Goal: Check status: Check status

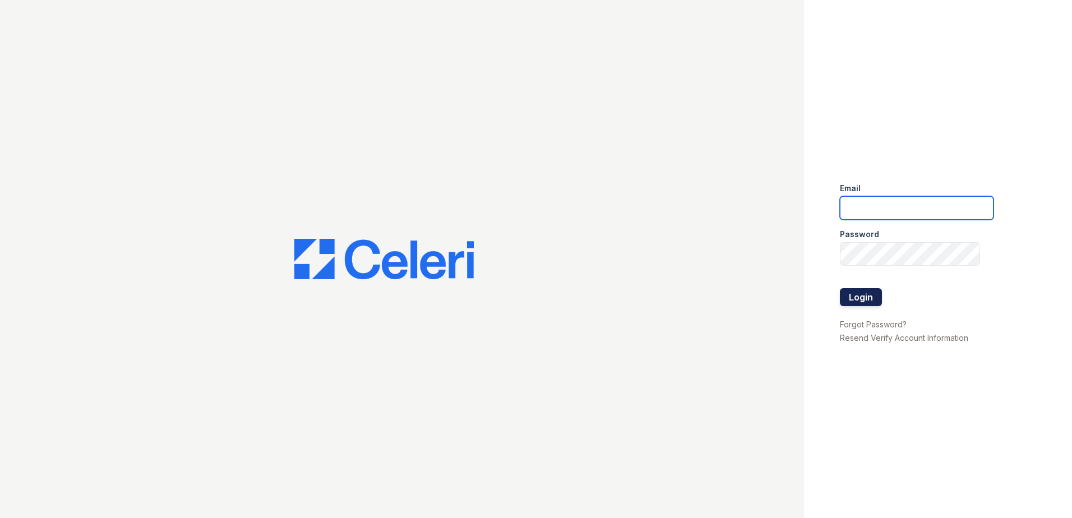
type input "jcartagena@trinity-pm.com"
click at [858, 290] on button "Login" at bounding box center [861, 297] width 42 height 18
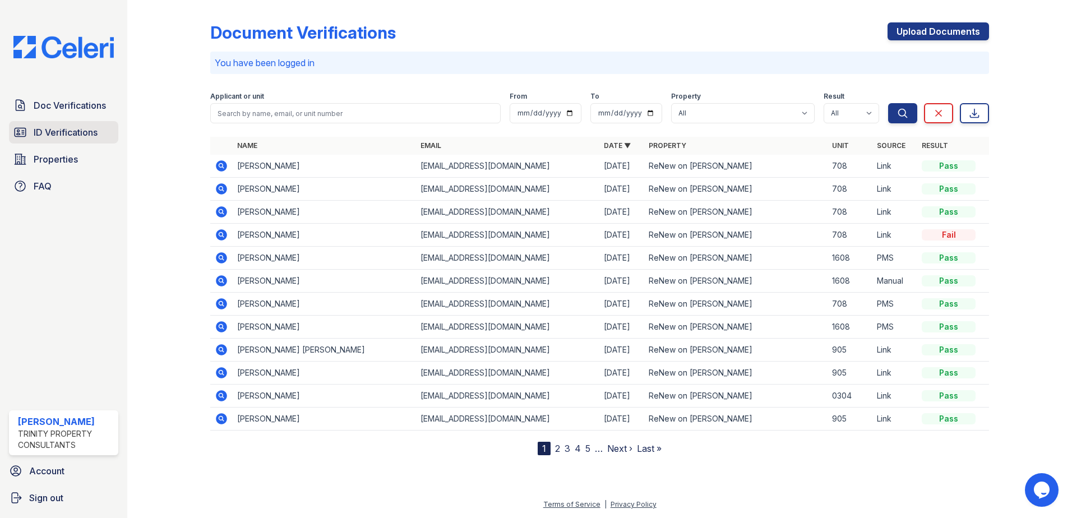
click at [57, 132] on span "ID Verifications" at bounding box center [66, 132] width 64 height 13
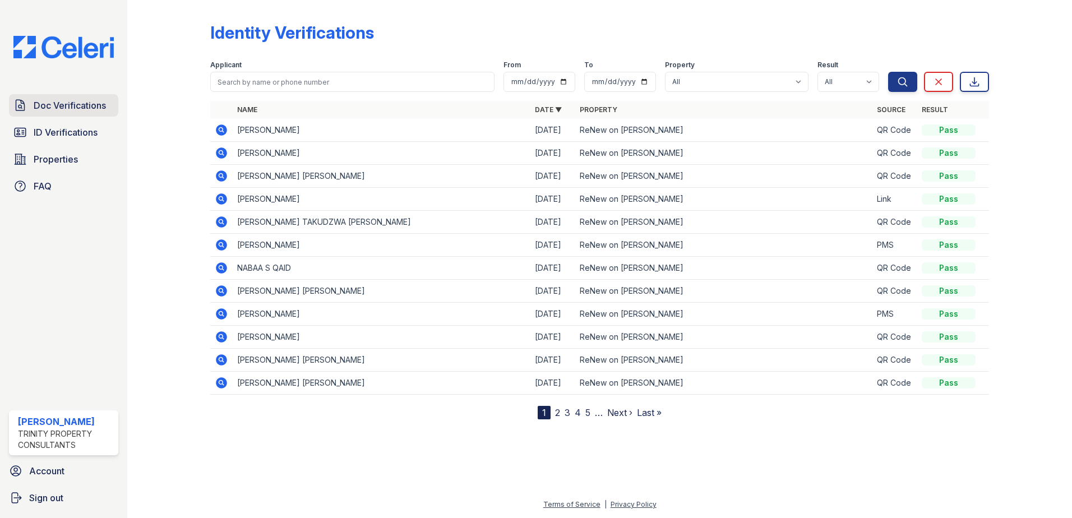
click at [59, 110] on span "Doc Verifications" at bounding box center [70, 105] width 72 height 13
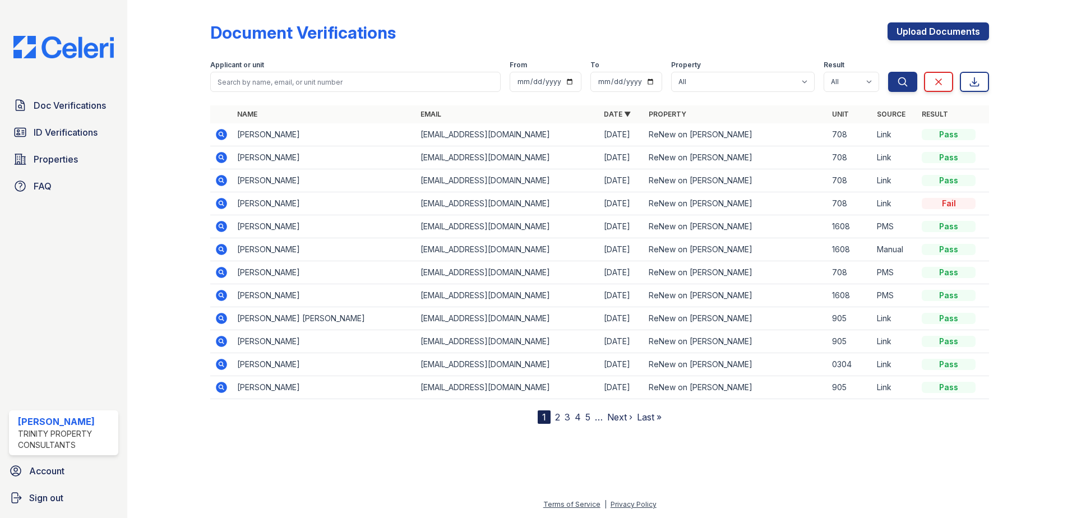
click at [224, 297] on icon at bounding box center [221, 295] width 13 height 13
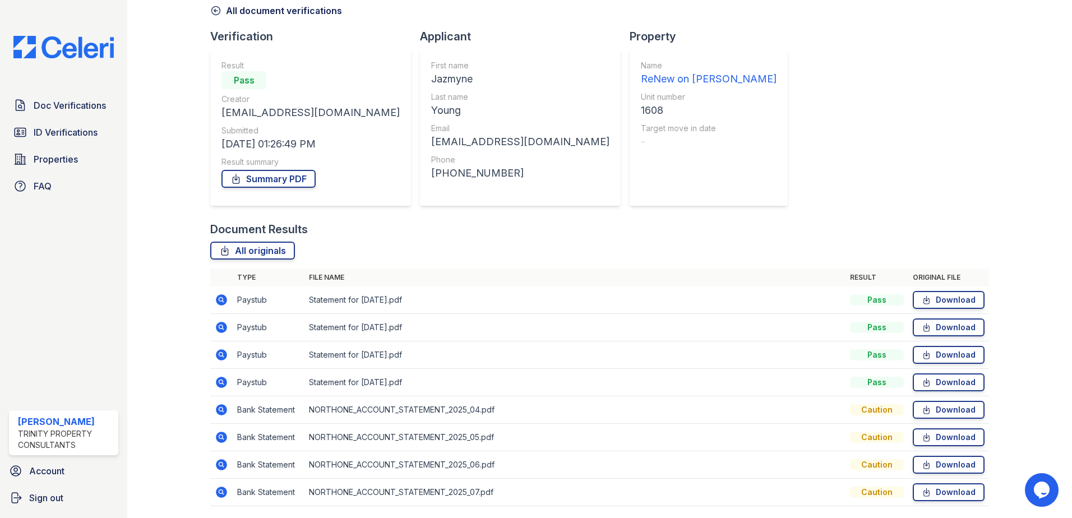
scroll to position [92, 0]
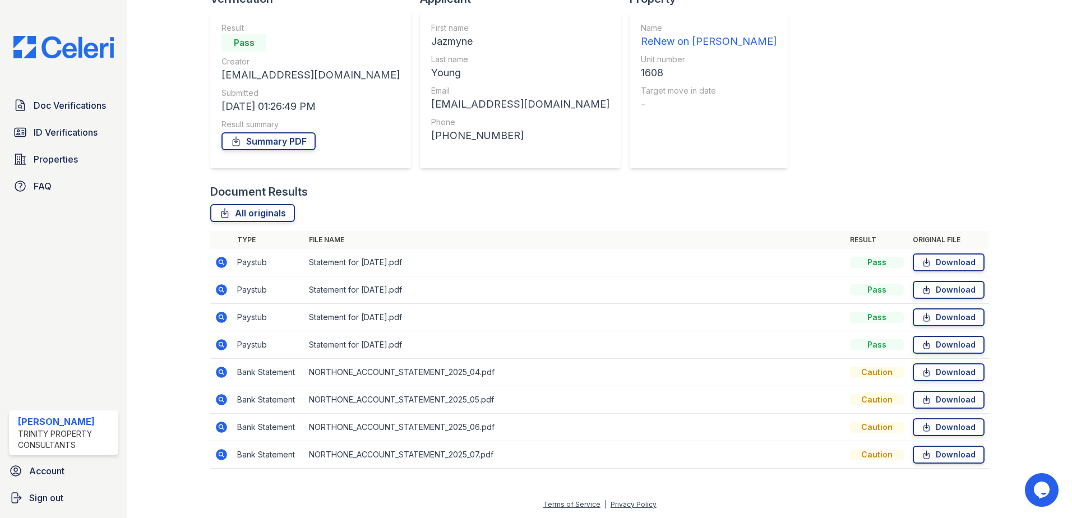
click at [223, 372] on icon at bounding box center [221, 372] width 11 height 11
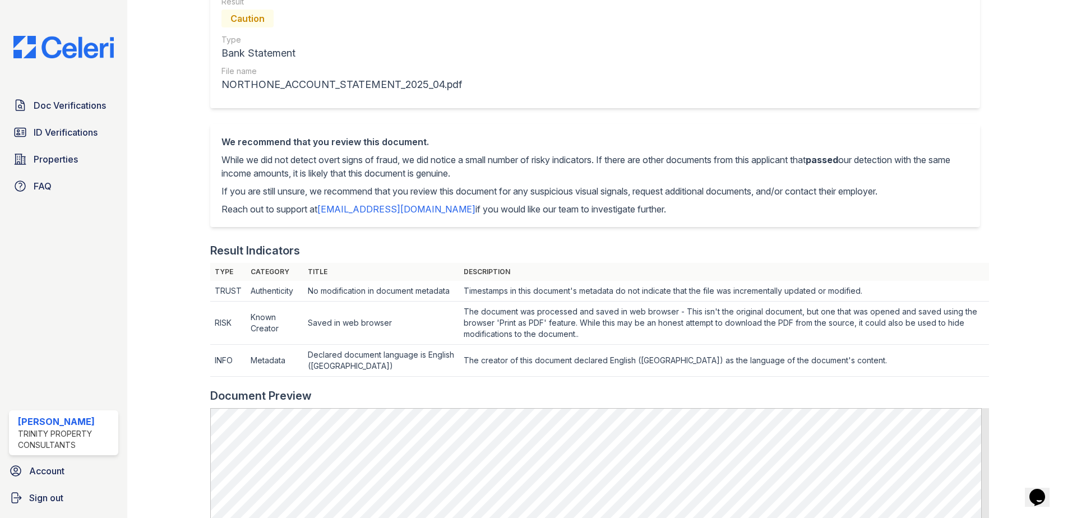
scroll to position [224, 0]
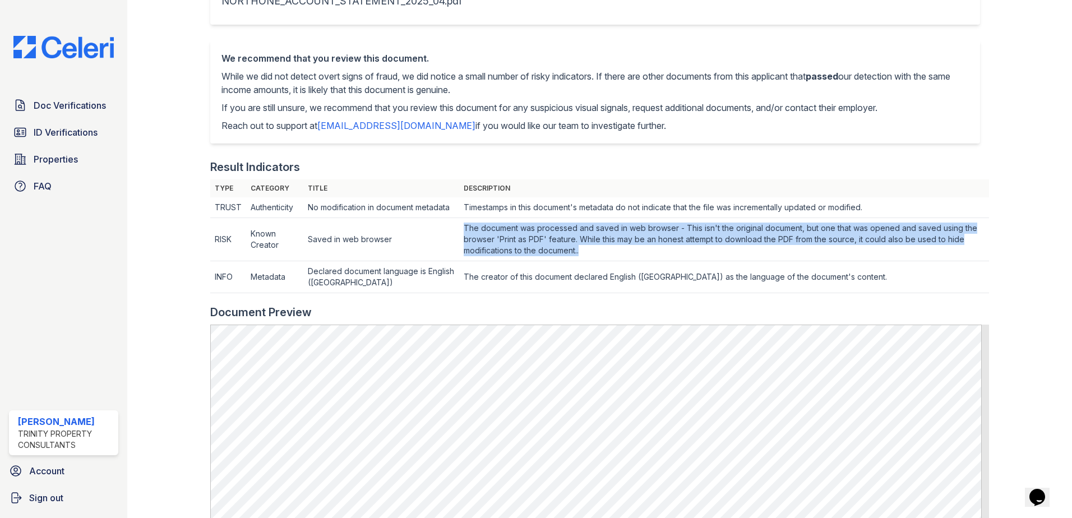
drag, startPoint x: 432, startPoint y: 230, endPoint x: 775, endPoint y: 253, distance: 343.3
click at [777, 253] on td "The document was processed and saved in web browser - This isn't the original d…" at bounding box center [724, 239] width 530 height 43
drag, startPoint x: 775, startPoint y: 253, endPoint x: 717, endPoint y: 248, distance: 58.0
click at [717, 248] on td "The document was processed and saved in web browser - This isn't the original d…" at bounding box center [724, 239] width 530 height 43
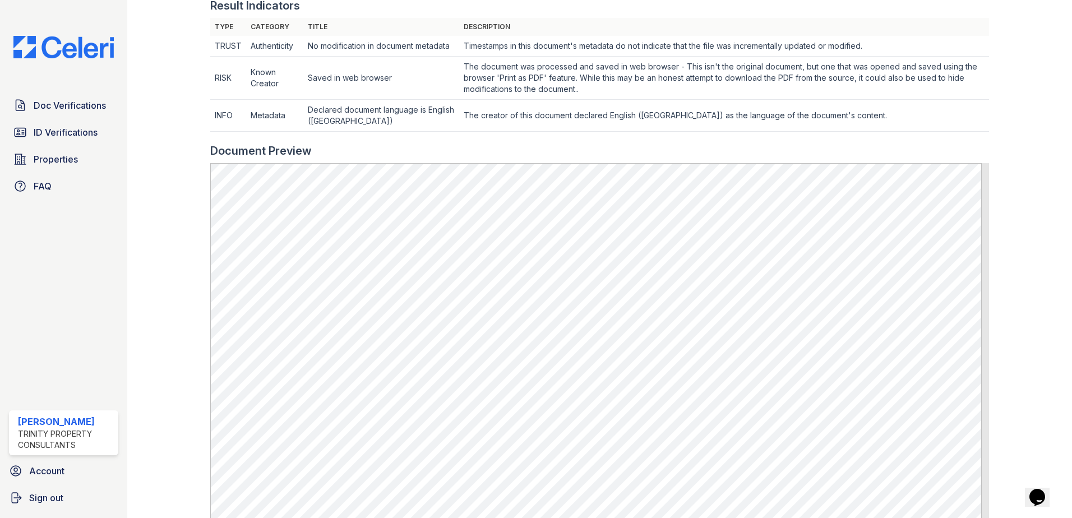
scroll to position [393, 0]
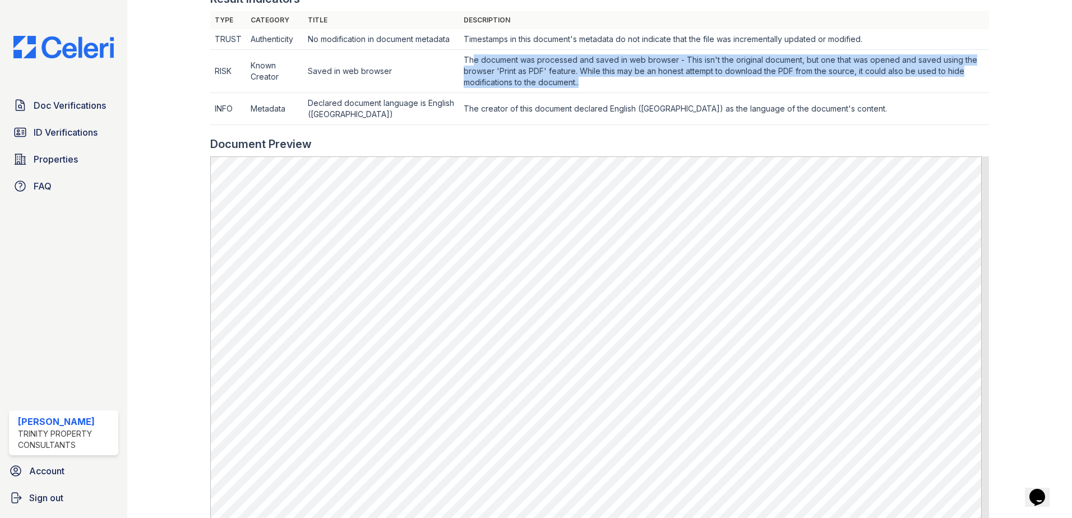
drag, startPoint x: 520, startPoint y: 71, endPoint x: 874, endPoint y: 89, distance: 353.7
click at [874, 89] on td "The document was processed and saved in web browser - This isn't the original d…" at bounding box center [724, 71] width 530 height 43
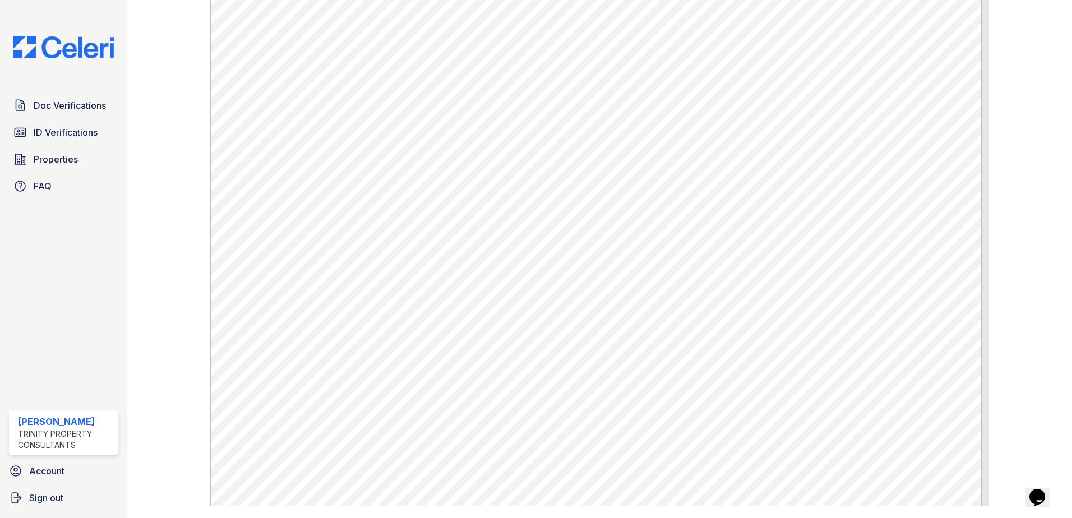
scroll to position [598, 0]
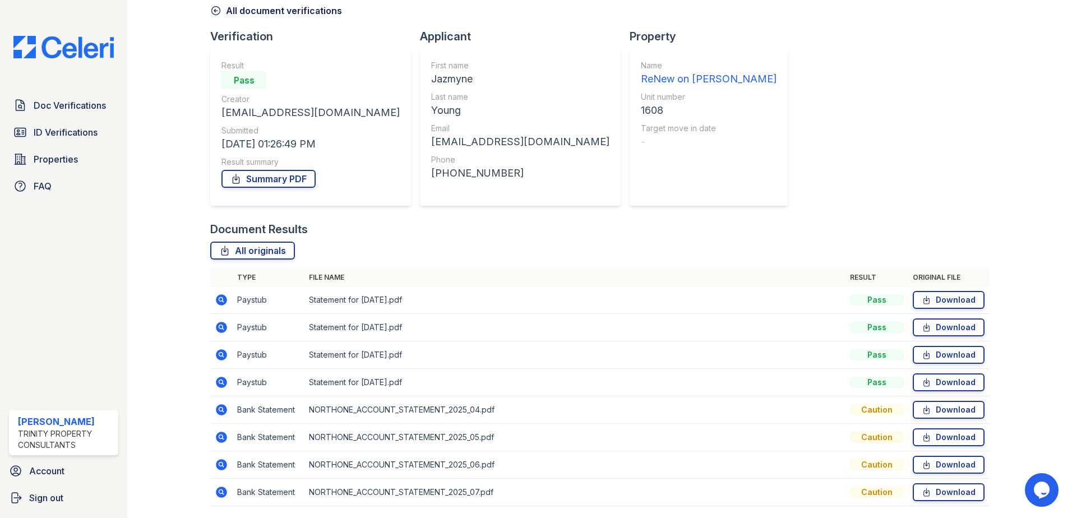
scroll to position [92, 0]
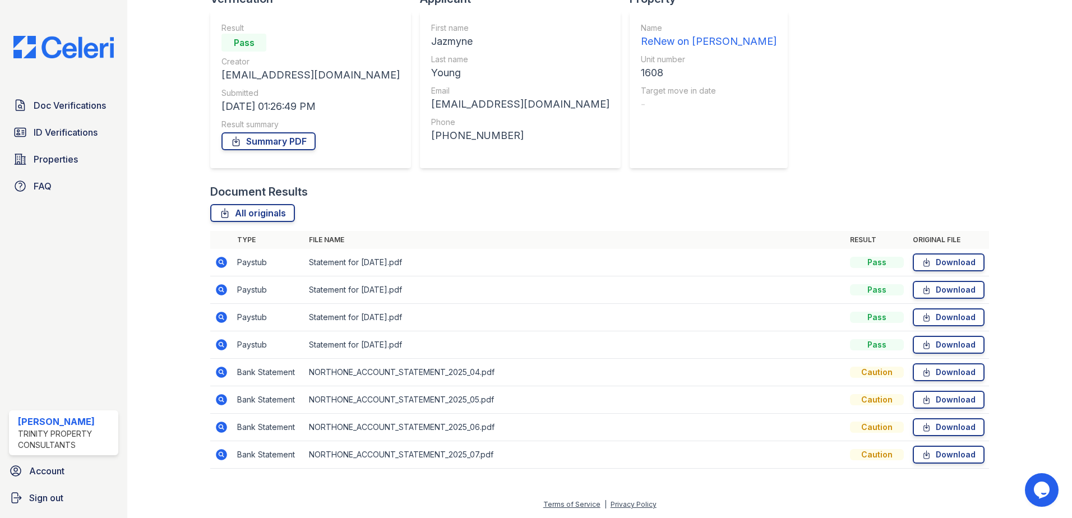
click at [845, 127] on div "Document Verification 181392 All document verifications Verification Result Pas…" at bounding box center [599, 196] width 779 height 567
click at [219, 376] on icon at bounding box center [221, 372] width 11 height 11
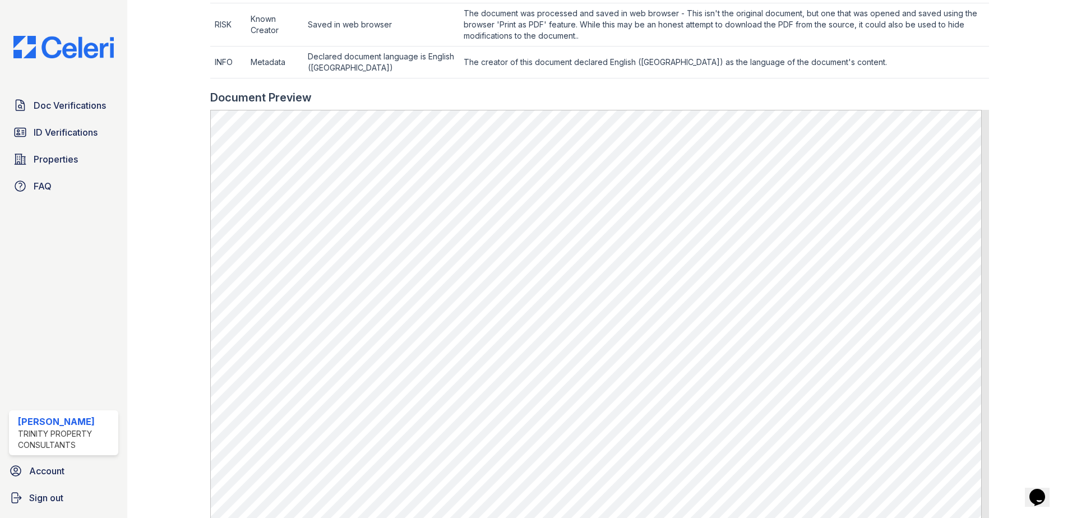
scroll to position [598, 0]
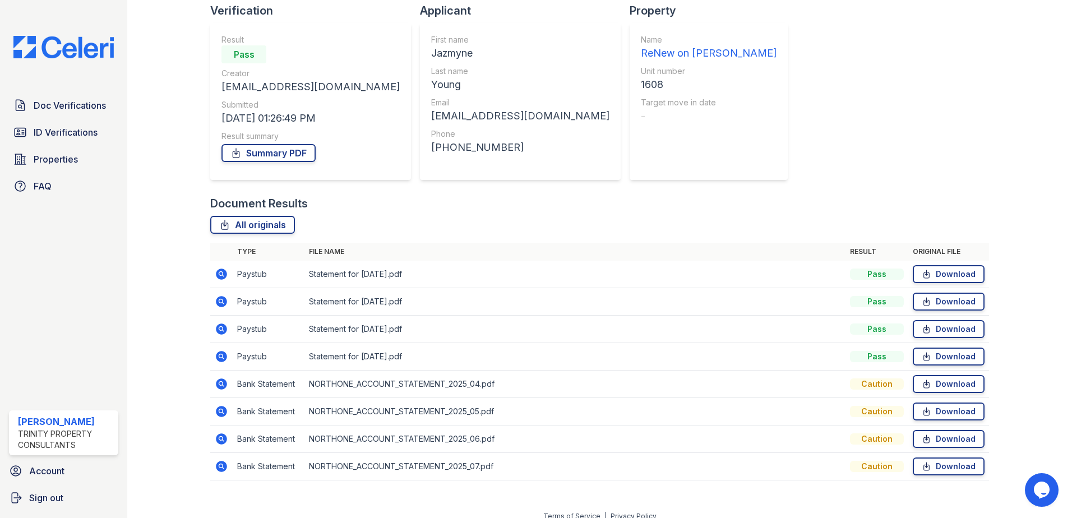
scroll to position [92, 0]
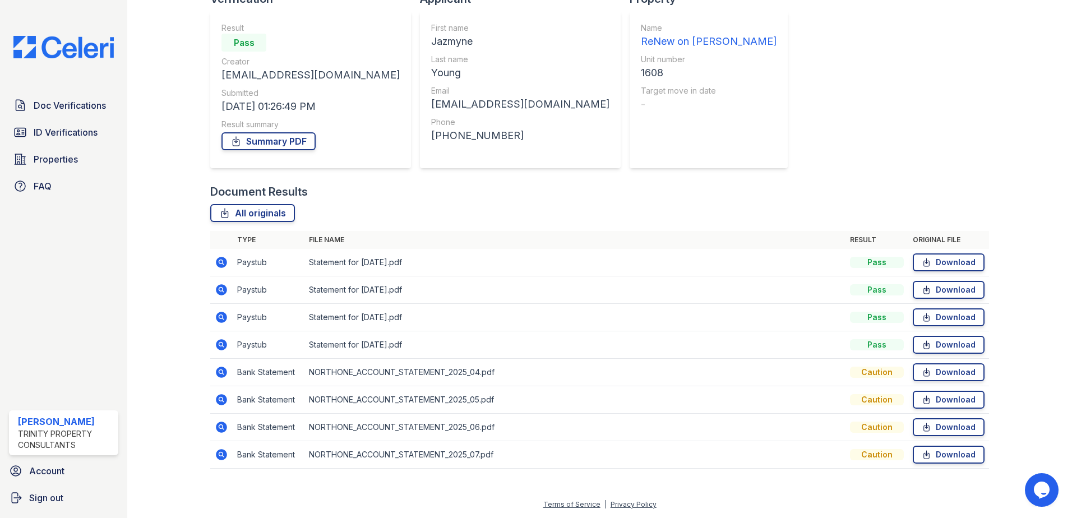
click at [225, 289] on icon at bounding box center [221, 289] width 11 height 11
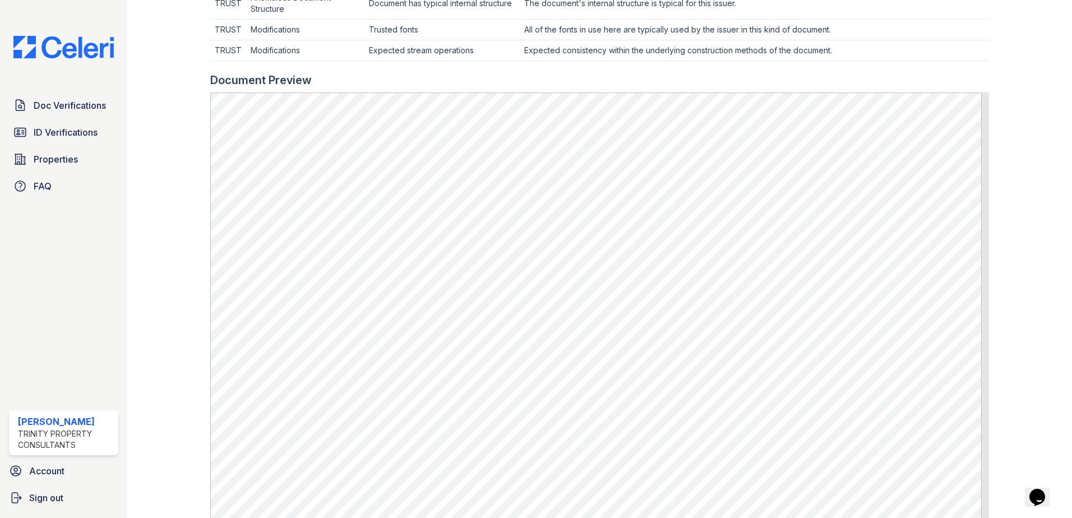
scroll to position [505, 0]
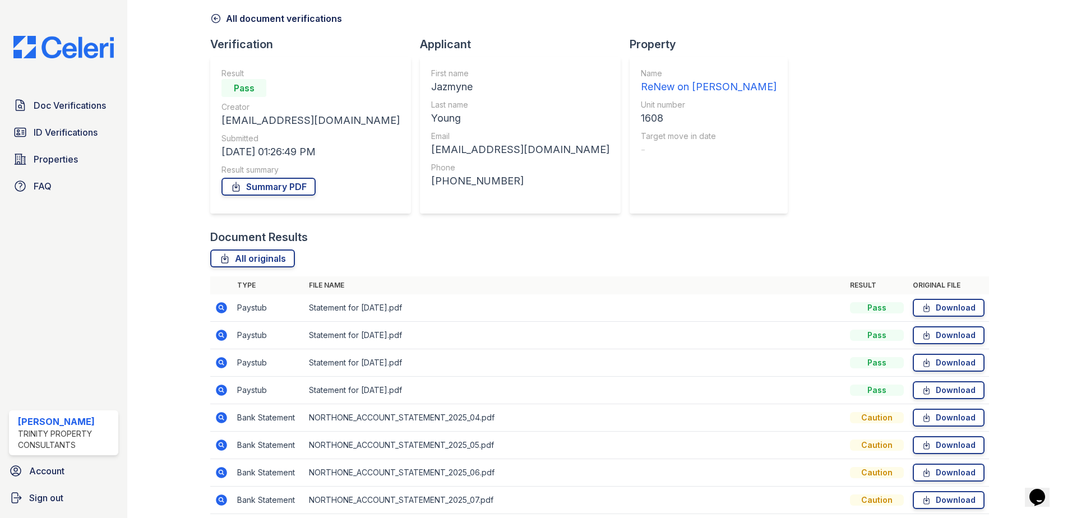
scroll to position [92, 0]
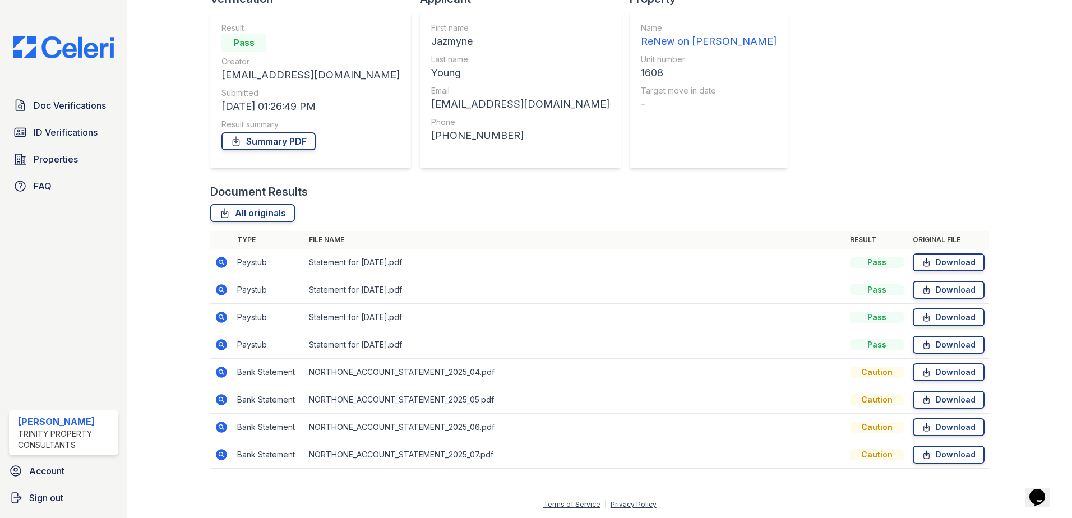
click at [218, 315] on icon at bounding box center [221, 317] width 11 height 11
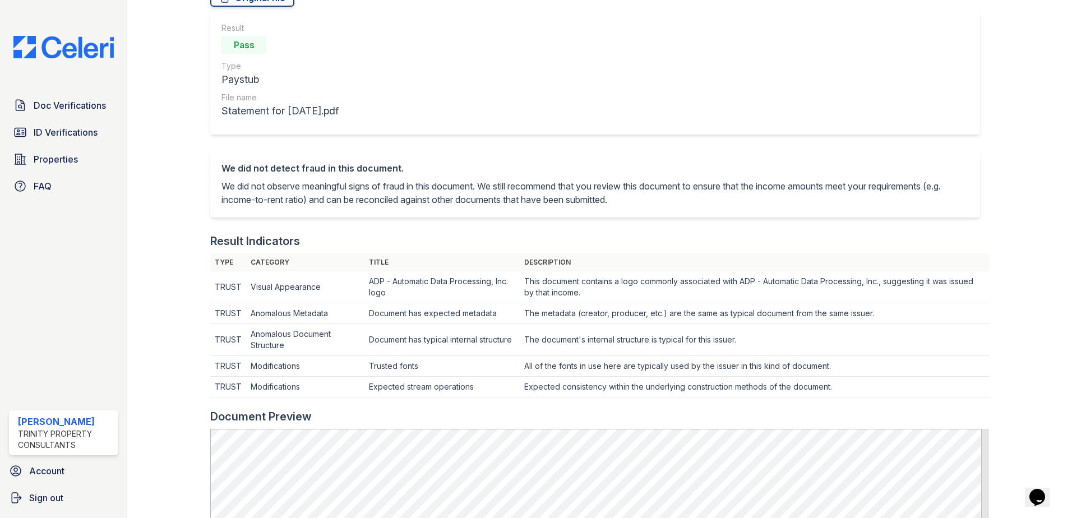
scroll to position [336, 0]
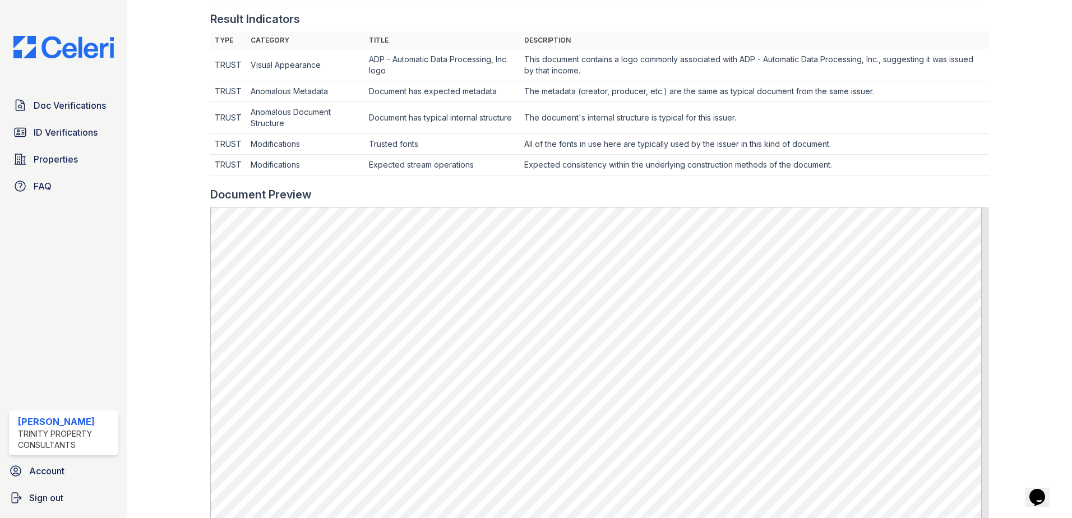
drag, startPoint x: 1028, startPoint y: 263, endPoint x: 1012, endPoint y: 267, distance: 16.2
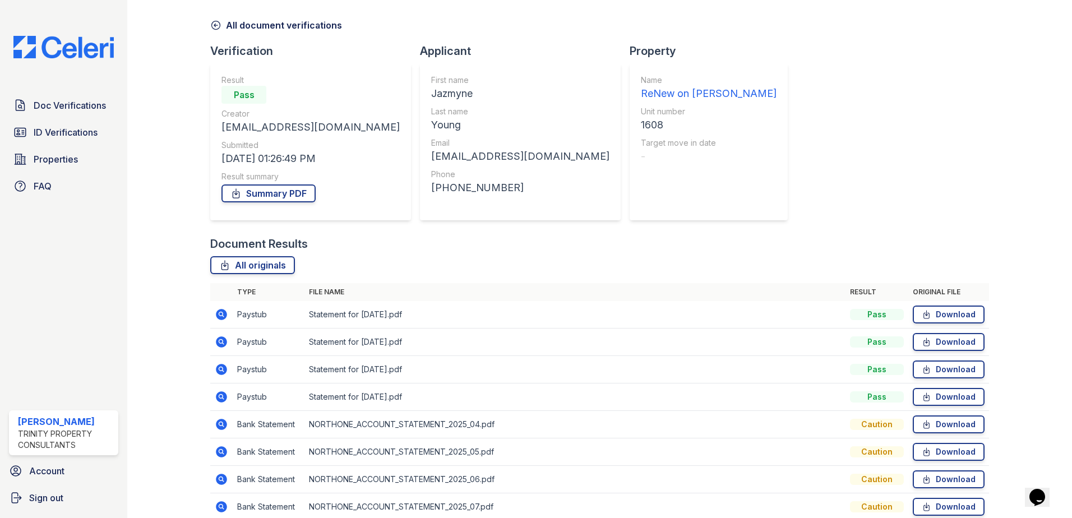
scroll to position [92, 0]
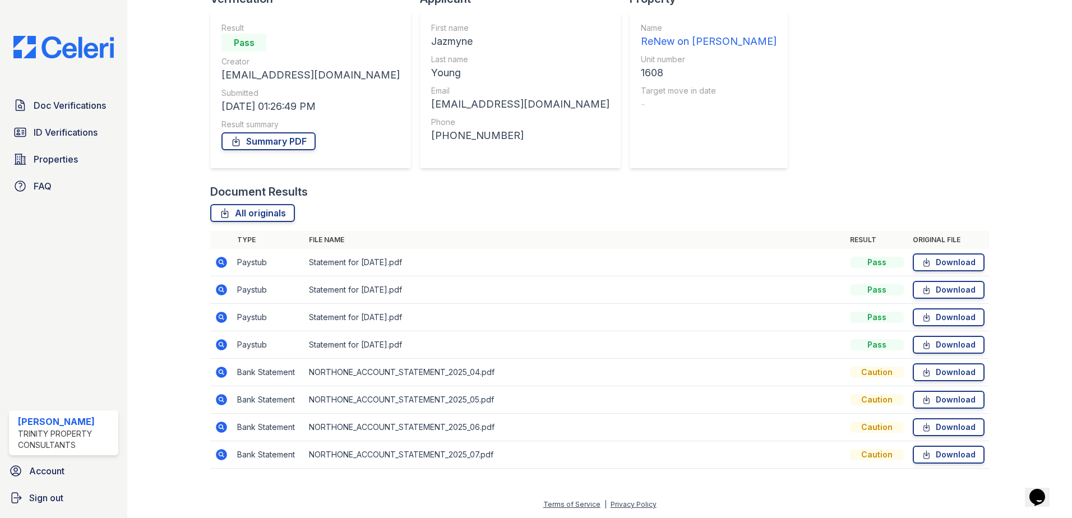
click at [217, 403] on icon at bounding box center [221, 399] width 11 height 11
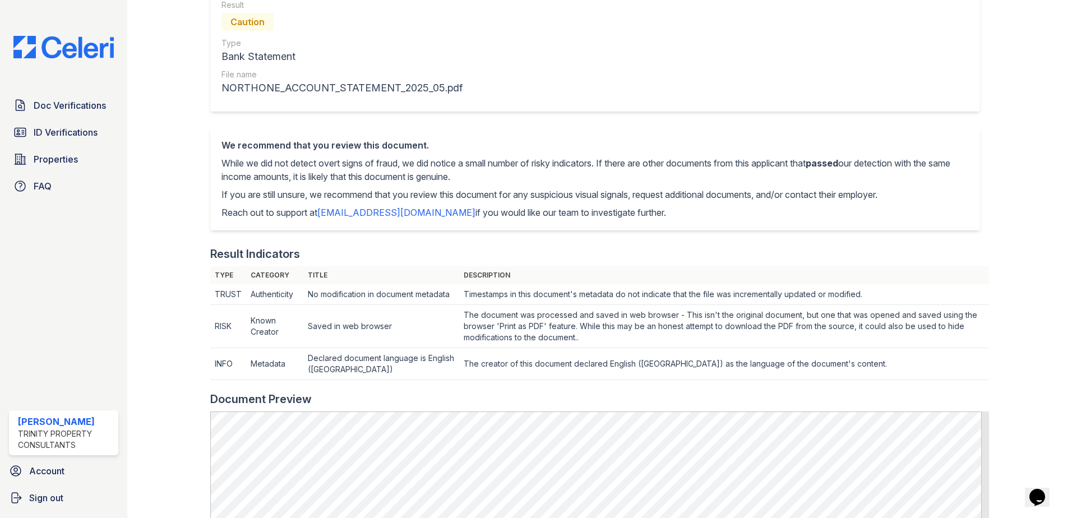
scroll to position [393, 0]
